Goal: Information Seeking & Learning: Learn about a topic

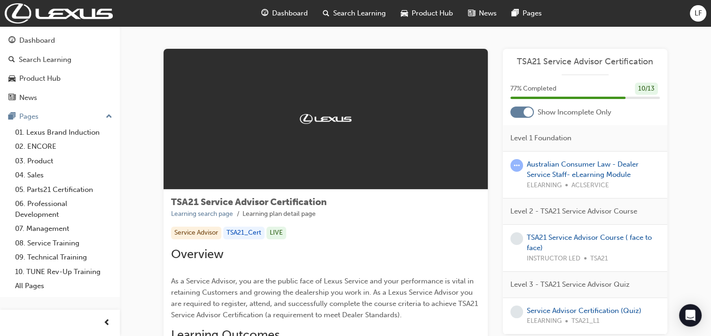
click at [288, 15] on span "Dashboard" at bounding box center [290, 13] width 36 height 11
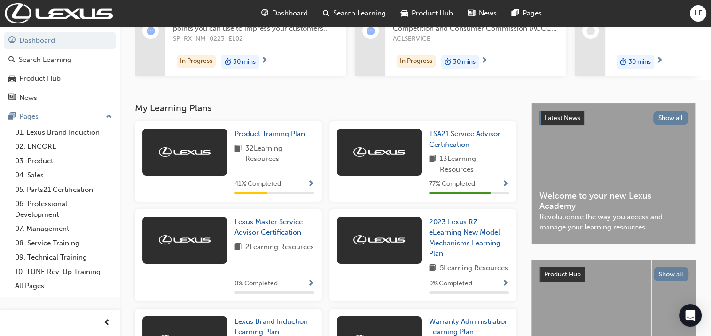
scroll to position [141, 0]
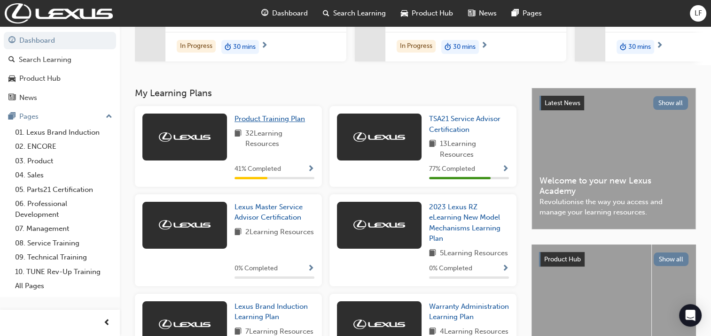
click at [269, 123] on span "Product Training Plan" at bounding box center [269, 119] width 70 height 8
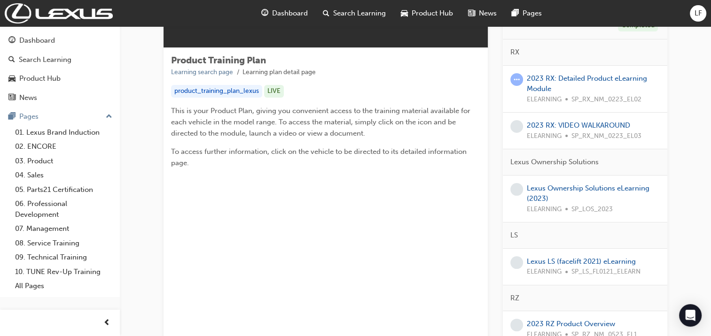
scroll to position [141, 0]
click at [545, 126] on link "2023 RX: VIDEO WALKAROUND" at bounding box center [578, 126] width 103 height 8
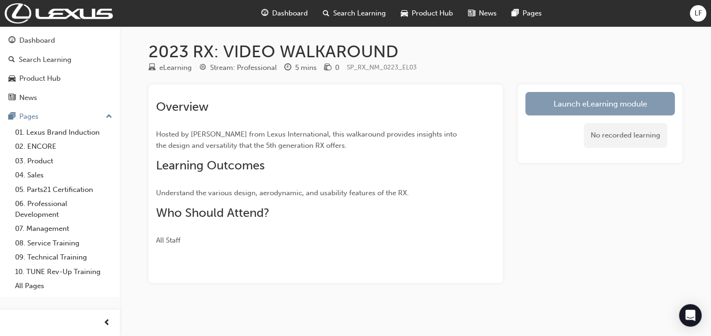
click at [561, 103] on link "Launch eLearning module" at bounding box center [599, 103] width 149 height 23
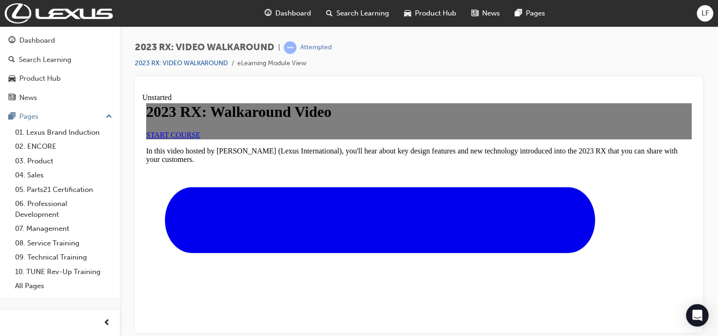
scroll to position [94, 0]
click at [200, 139] on link "START COURSE" at bounding box center [173, 135] width 54 height 8
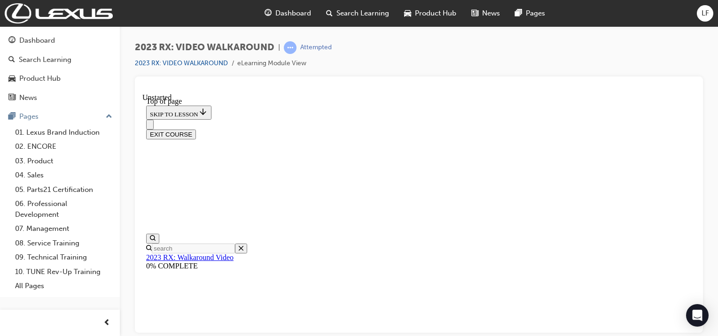
scroll to position [170, 0]
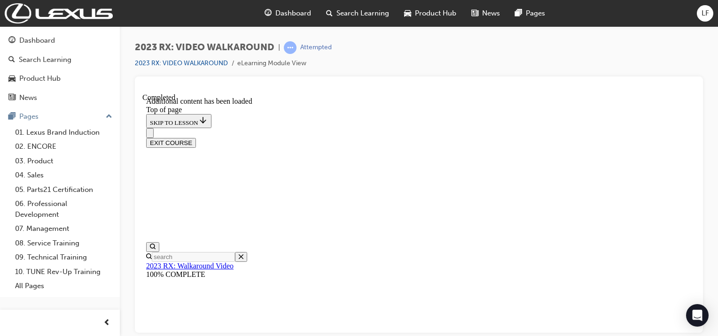
scroll to position [318, 0]
click at [196, 138] on button "EXIT COURSE" at bounding box center [171, 143] width 50 height 10
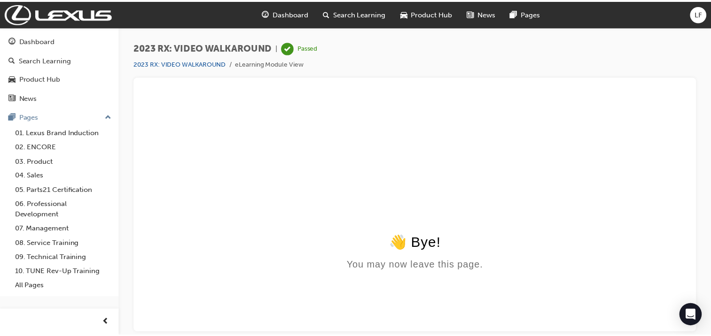
scroll to position [0, 0]
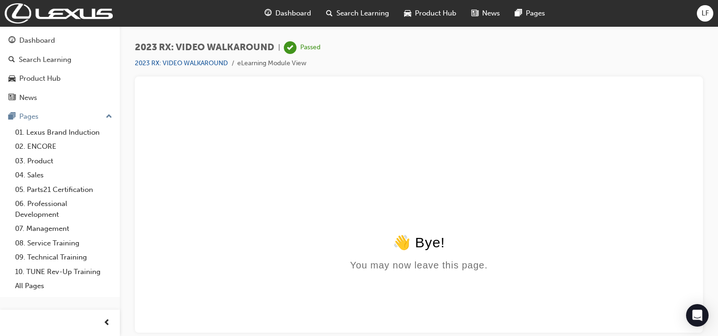
click at [289, 12] on span "Dashboard" at bounding box center [293, 13] width 36 height 11
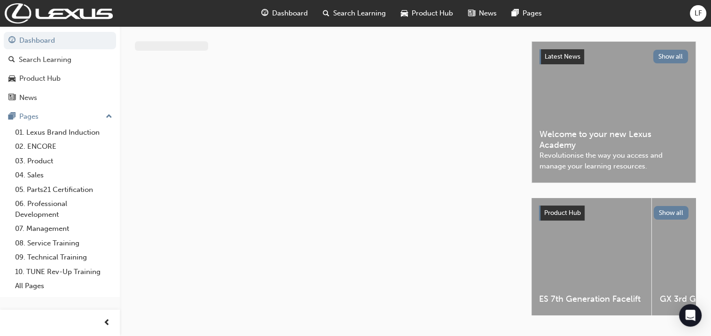
click at [362, 16] on span "Search Learning" at bounding box center [359, 13] width 53 height 11
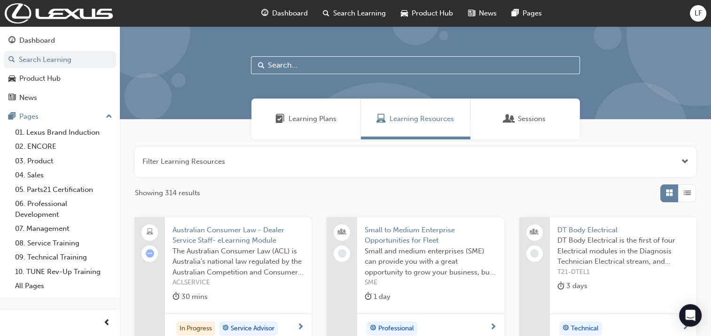
click at [360, 12] on span "Search Learning" at bounding box center [359, 13] width 53 height 11
click at [295, 13] on span "Dashboard" at bounding box center [290, 13] width 36 height 11
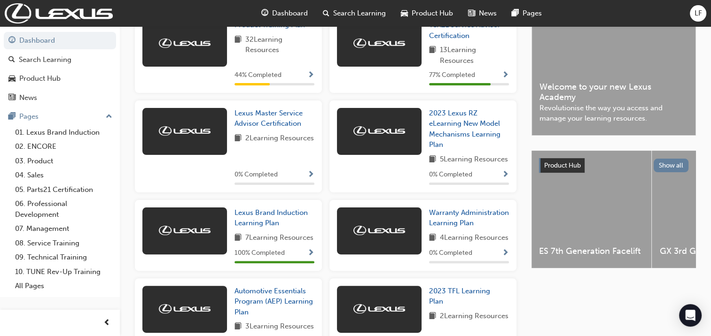
scroll to position [188, 0]
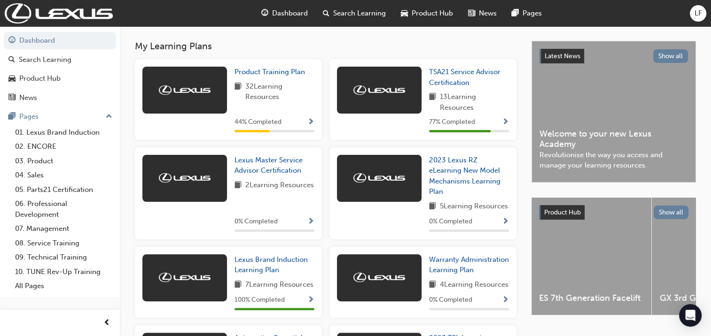
click at [273, 96] on span "32 Learning Resources" at bounding box center [279, 91] width 69 height 21
click at [275, 75] on span "Product Training Plan" at bounding box center [269, 72] width 70 height 8
